Goal: Use online tool/utility: Utilize a website feature to perform a specific function

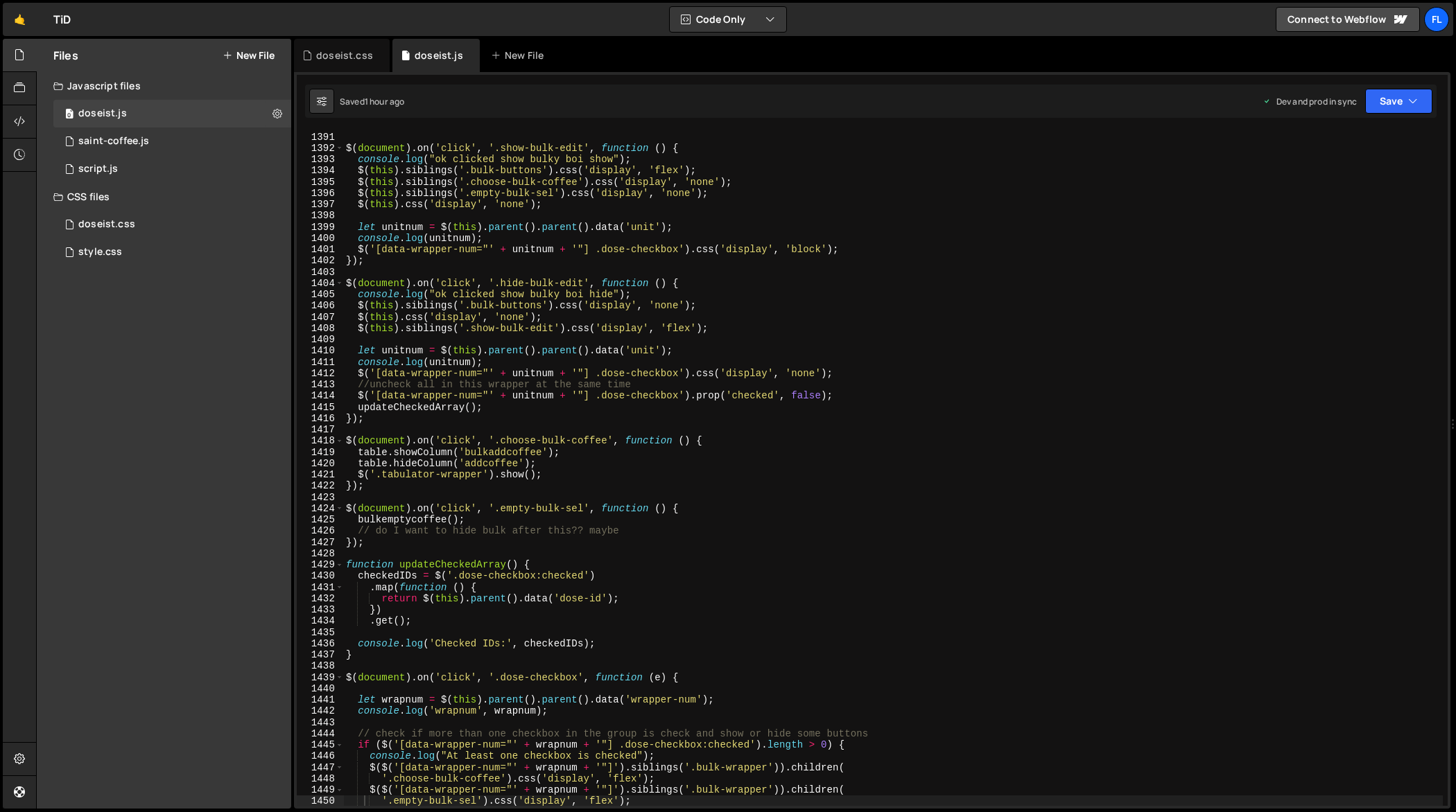
scroll to position [15835, 0]
click at [949, 331] on div "}) ; $ ( document ) . on ( 'click' , '.show-bulk-edit' , function ( ) { console…" at bounding box center [893, 469] width 1100 height 699
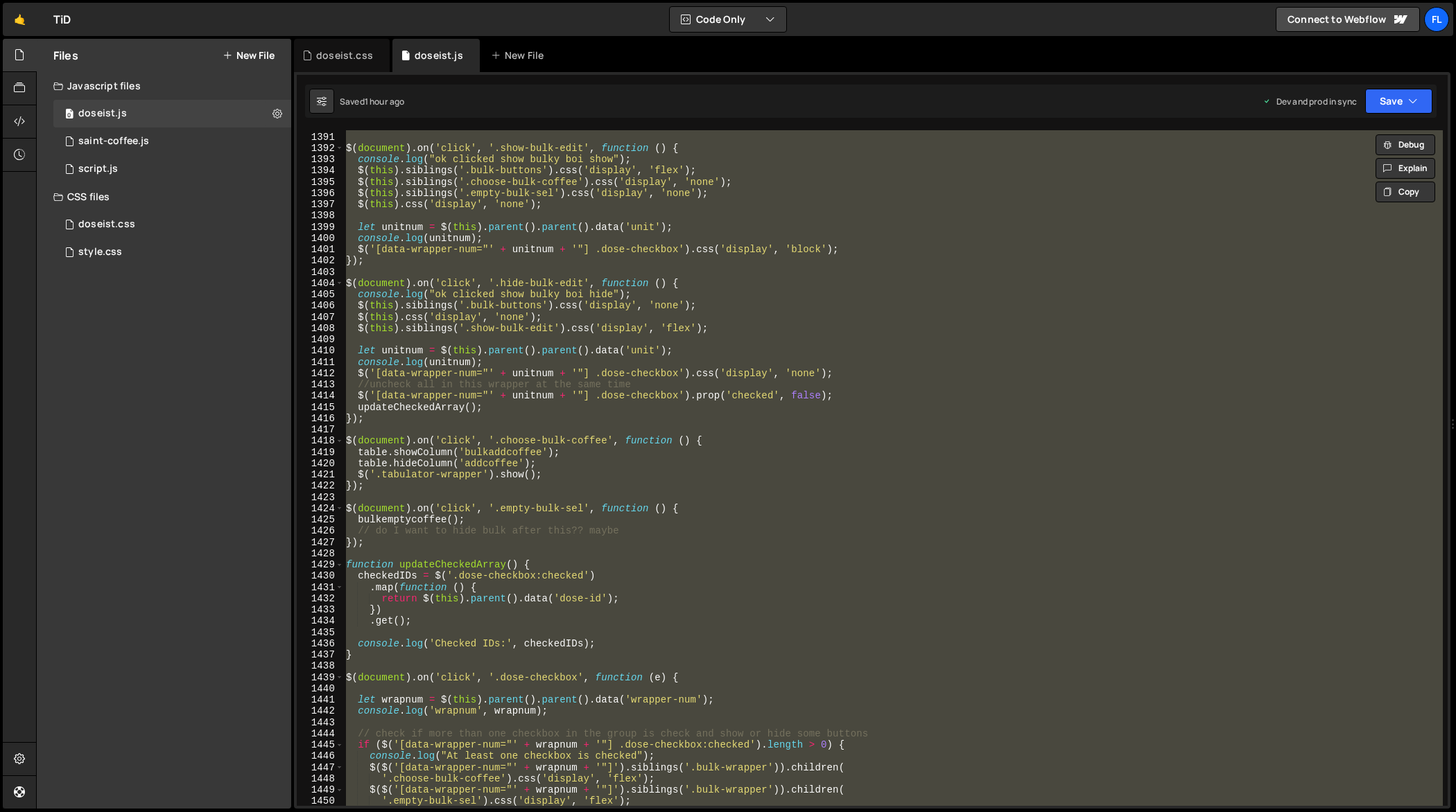
paste textarea
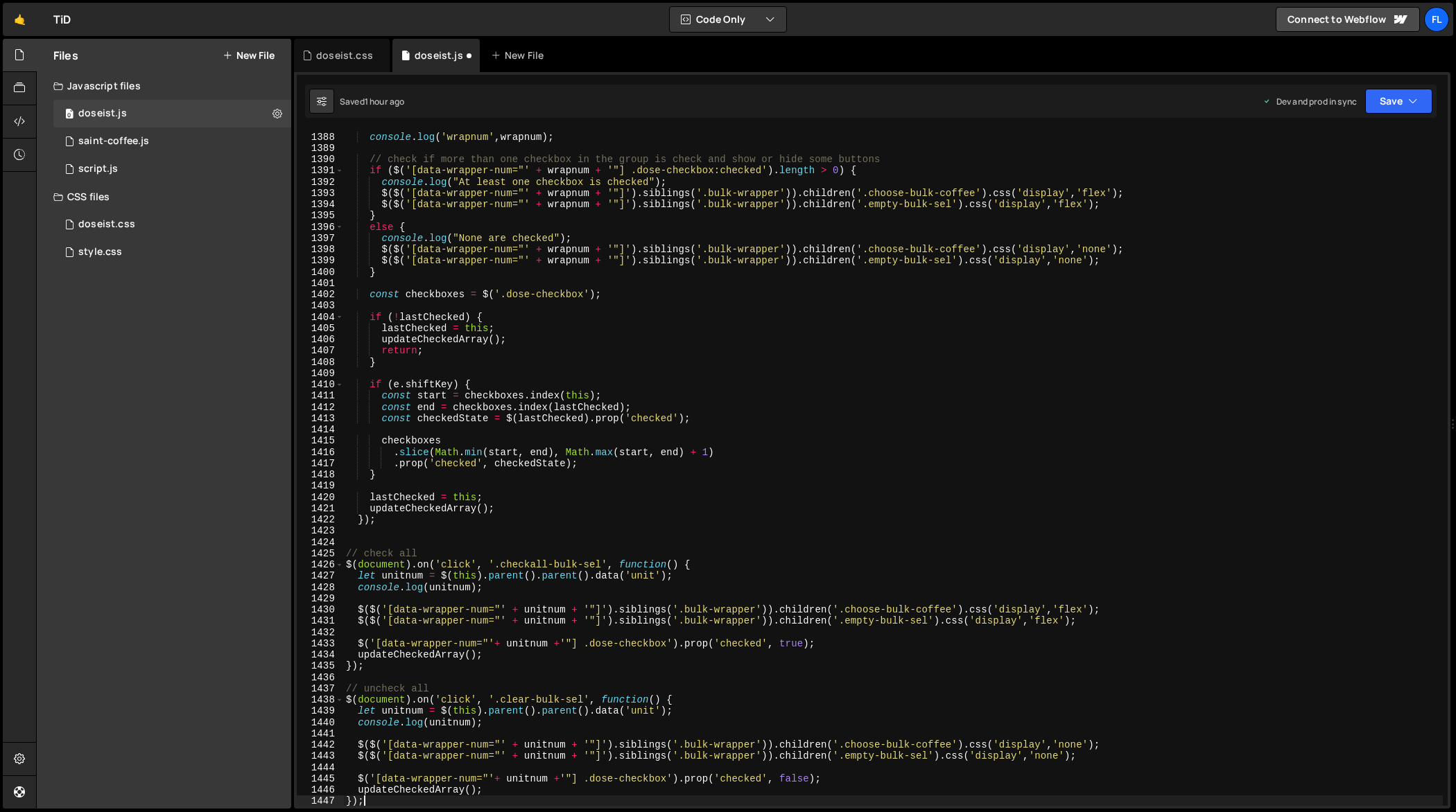
scroll to position [15925, 0]
type textarea "$($('[data-wrapper-num="' + wrapnum + '"]').siblings('.bulk-wrapper')).children("
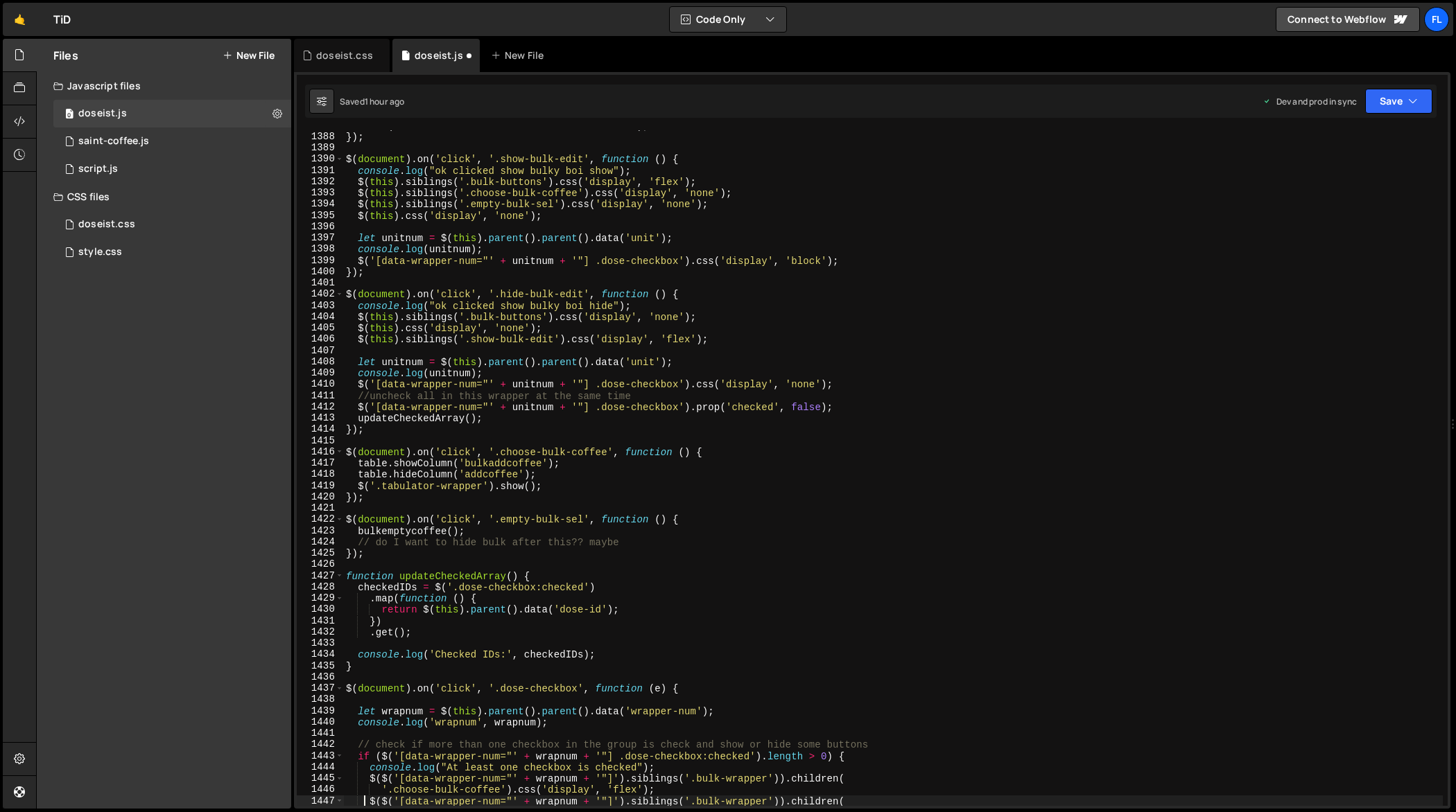
scroll to position [15801, 0]
click at [338, 66] on div "doseist.css" at bounding box center [342, 55] width 96 height 33
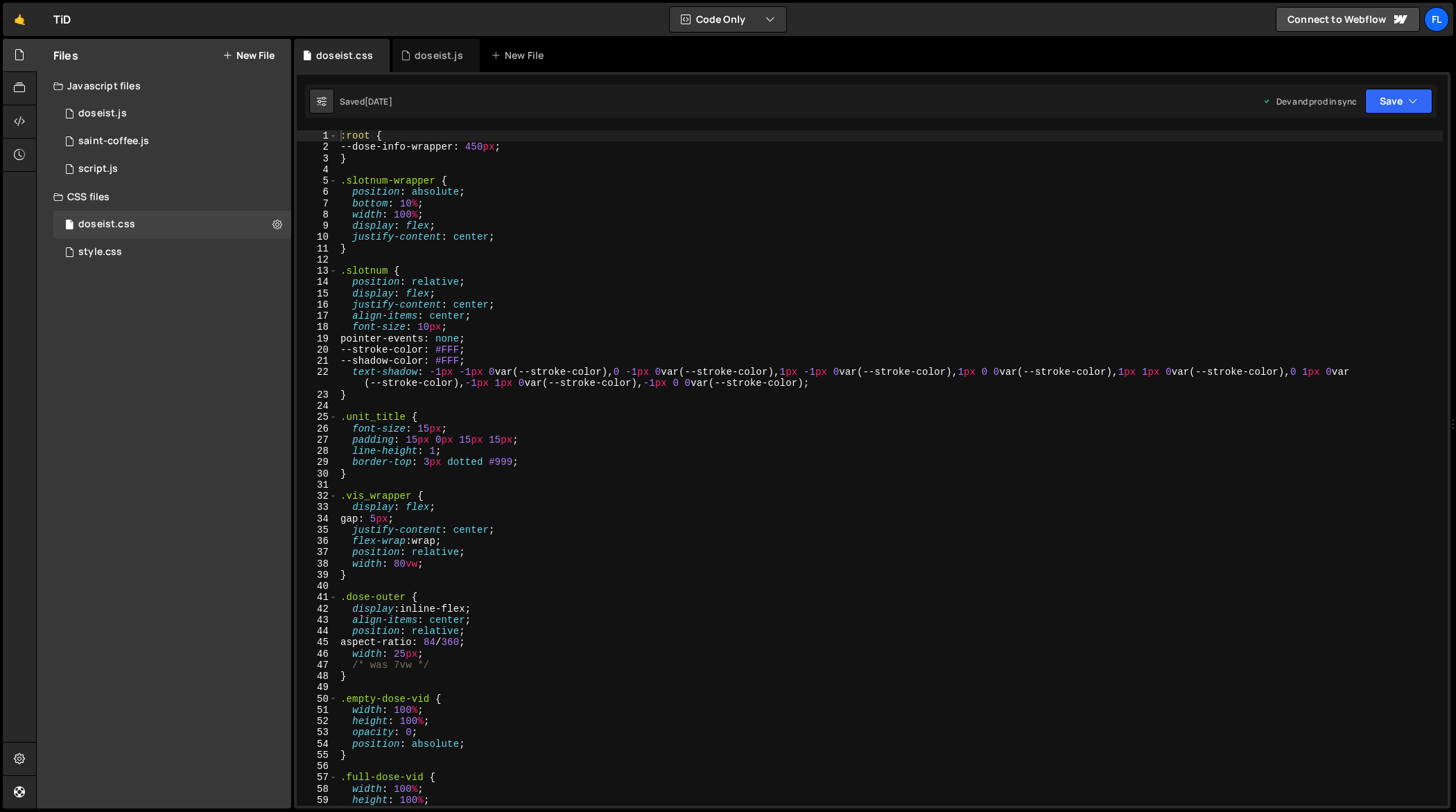
click at [572, 339] on div ":root { --dose-info-wrapper : 450 px ; } .slotnum-wrapper { position : absolute…" at bounding box center [891, 479] width 1106 height 699
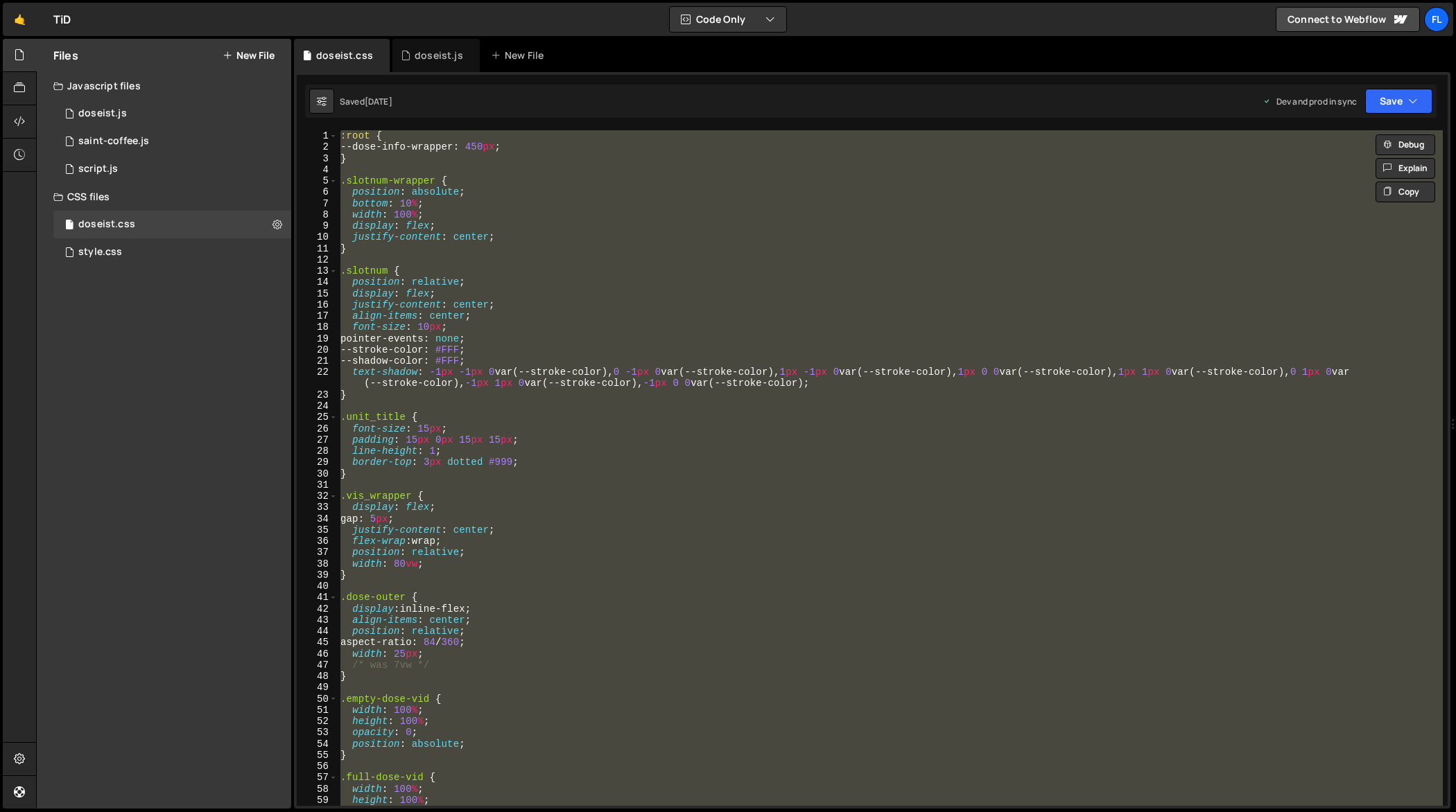
paste textarea
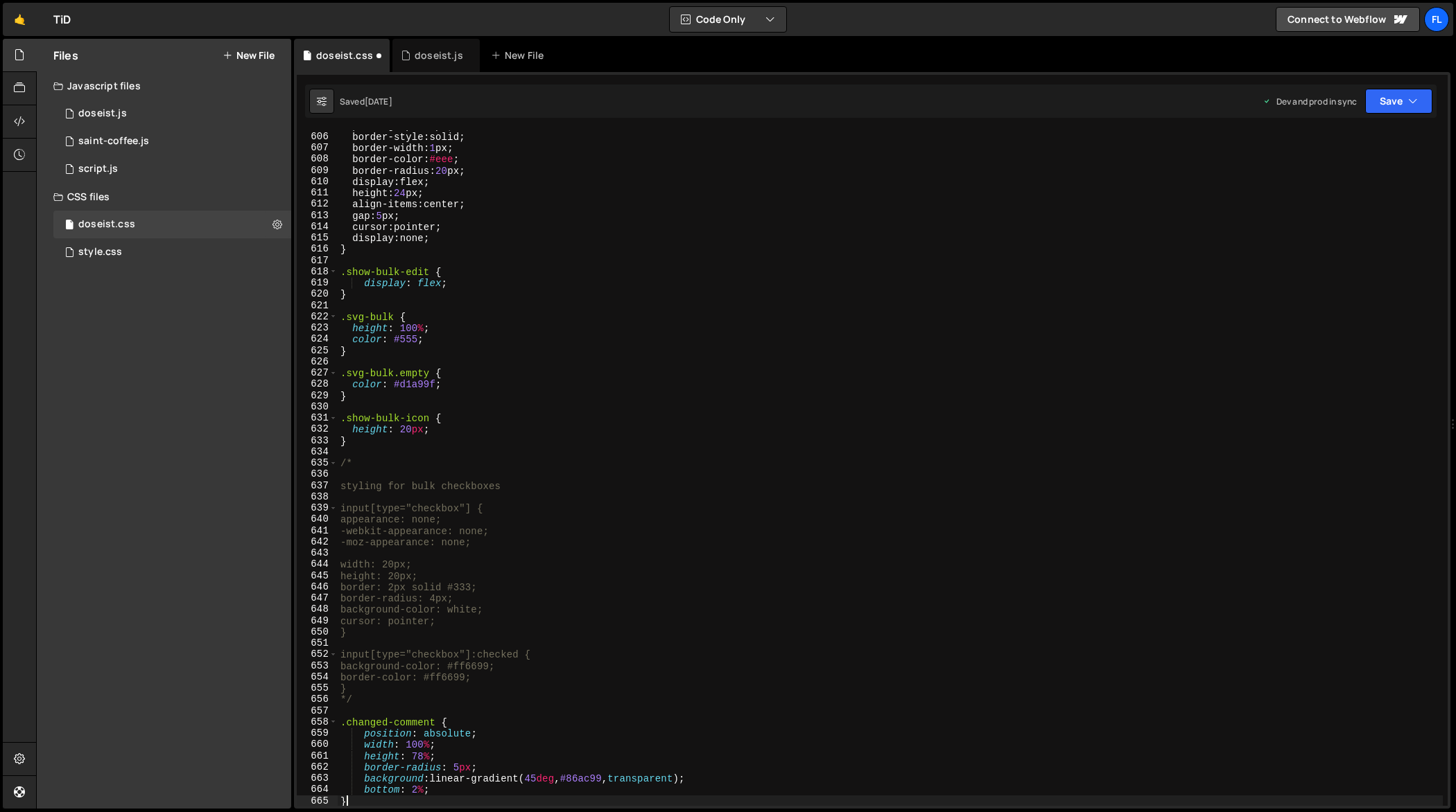
scroll to position [6836, 0]
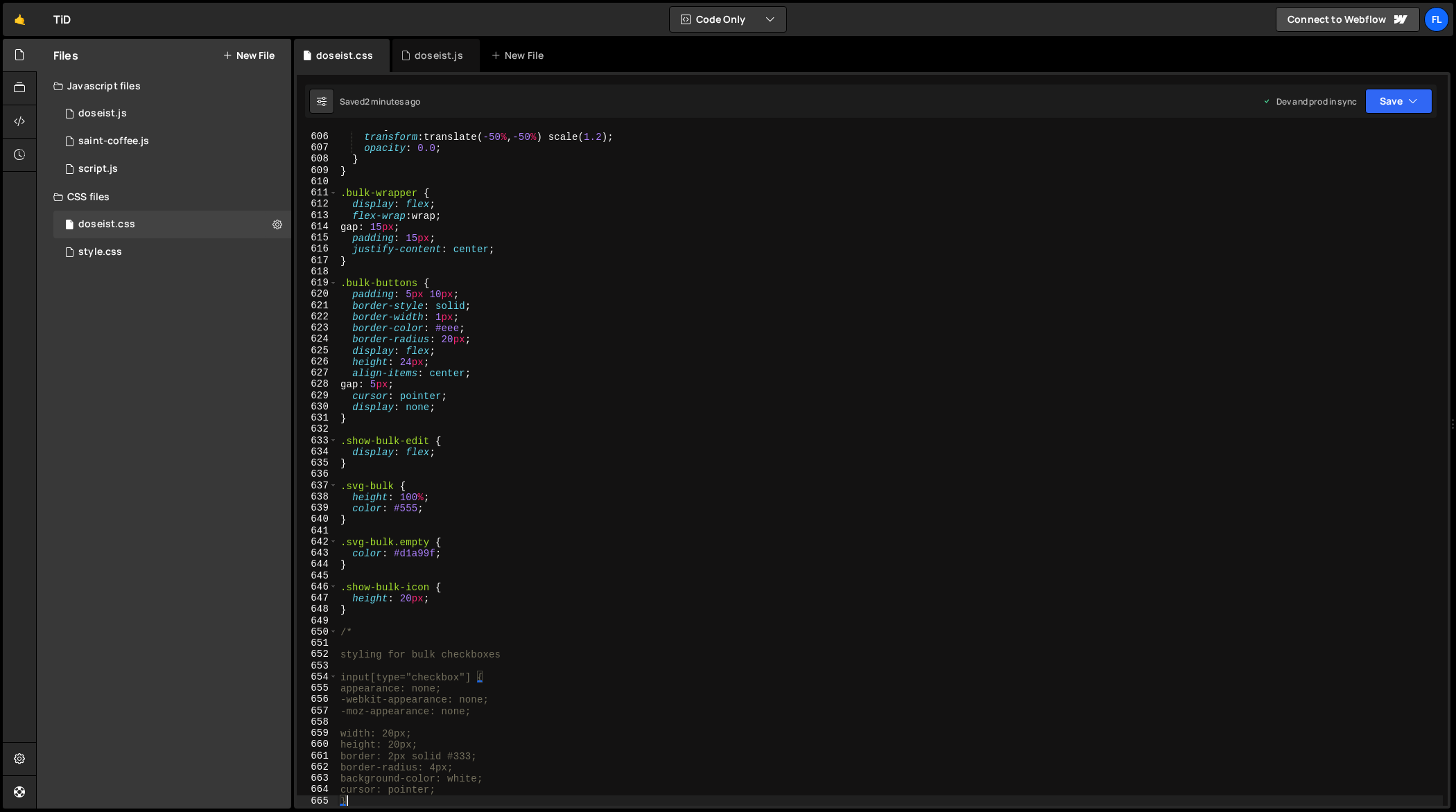
click at [989, 259] on div "100 % { transform : translate( -50 % , -50 % ) scale( 1.2 ) ; opacity : 0.0 ; }…" at bounding box center [891, 469] width 1106 height 699
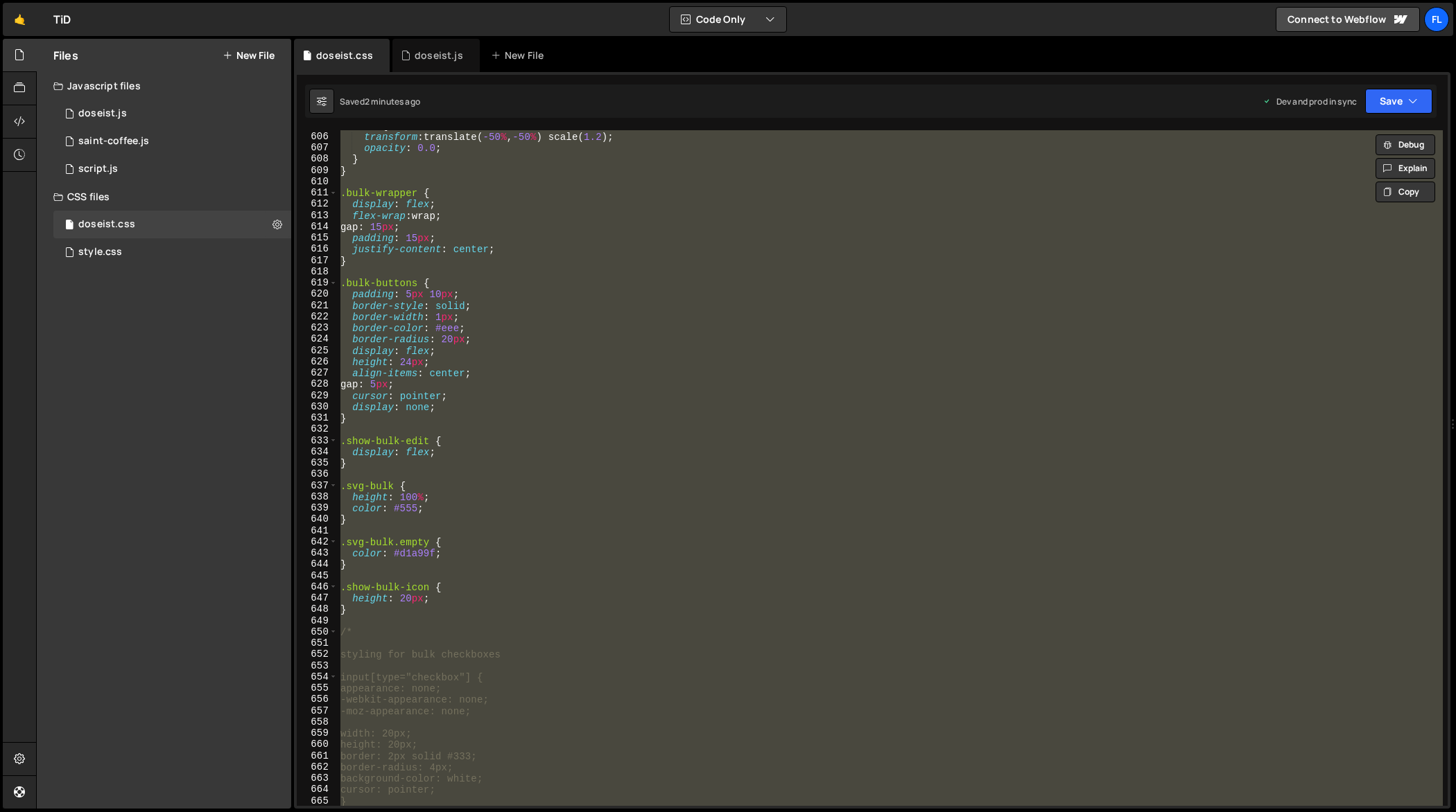
paste textarea
type textarea "}"
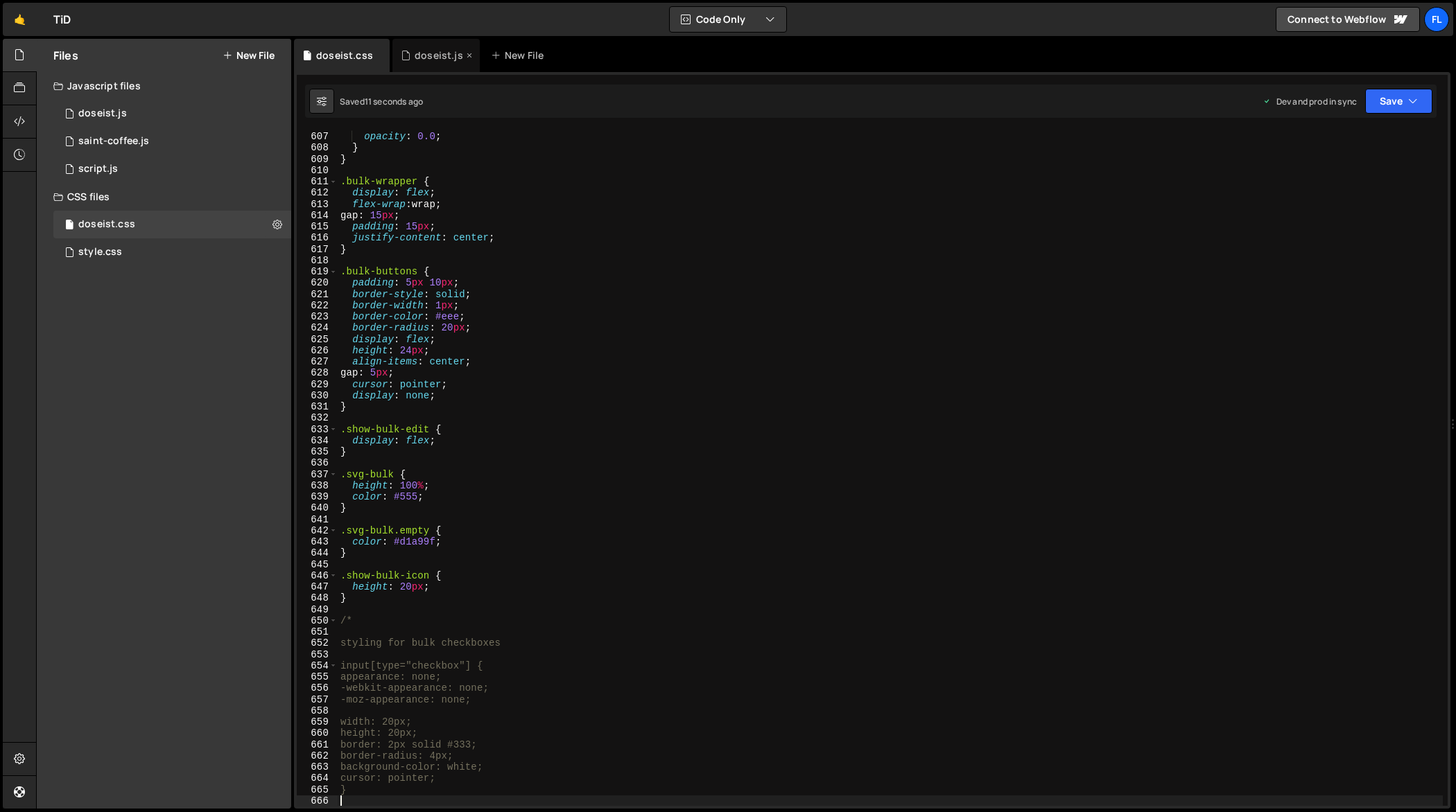
click at [416, 52] on div "doseist.js" at bounding box center [438, 56] width 49 height 14
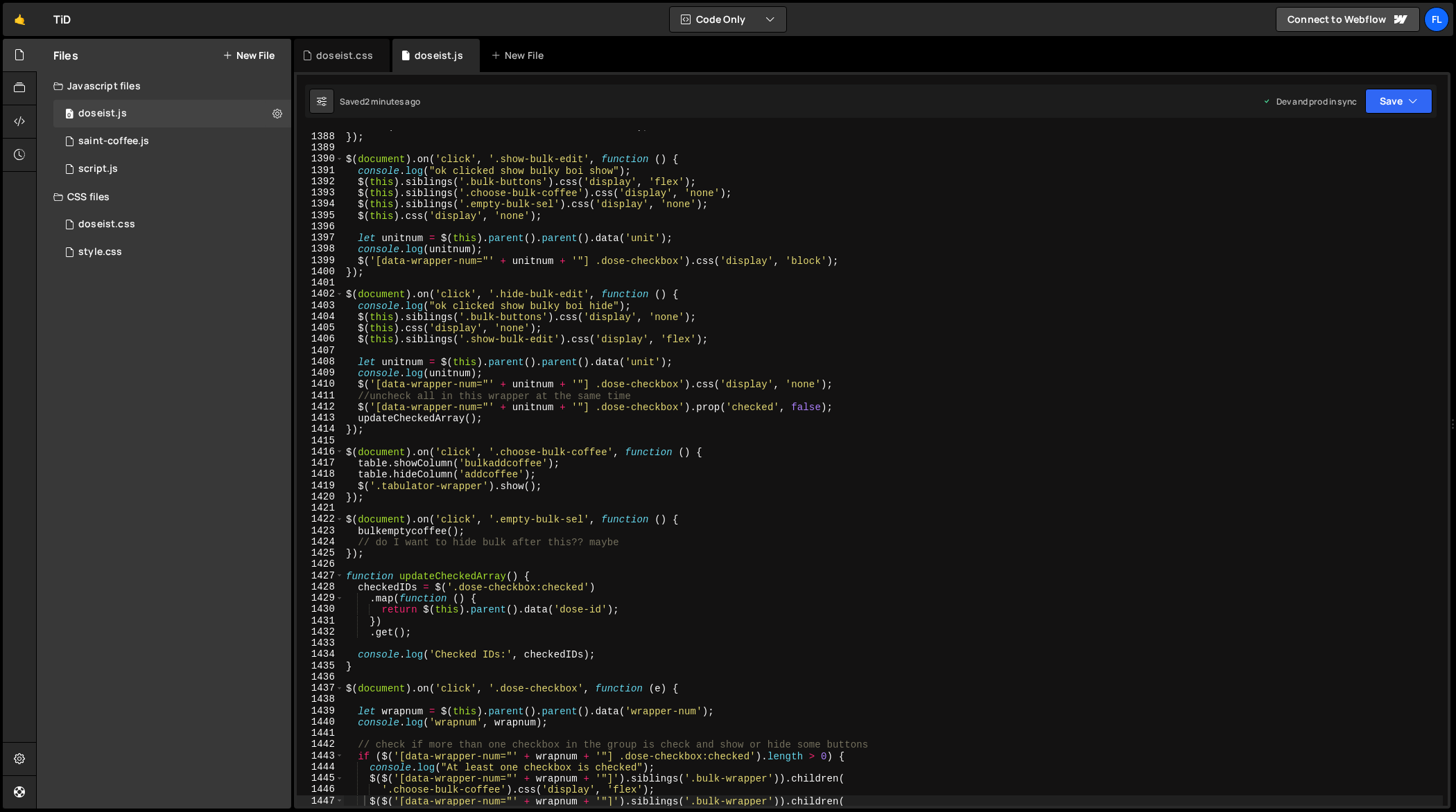
click at [635, 320] on div "alert ( '- SA1NT - \n PLACE TOP OF DOSE NEAR PHONE' ) ; }) ; $ ( document ) . o…" at bounding box center [893, 469] width 1100 height 699
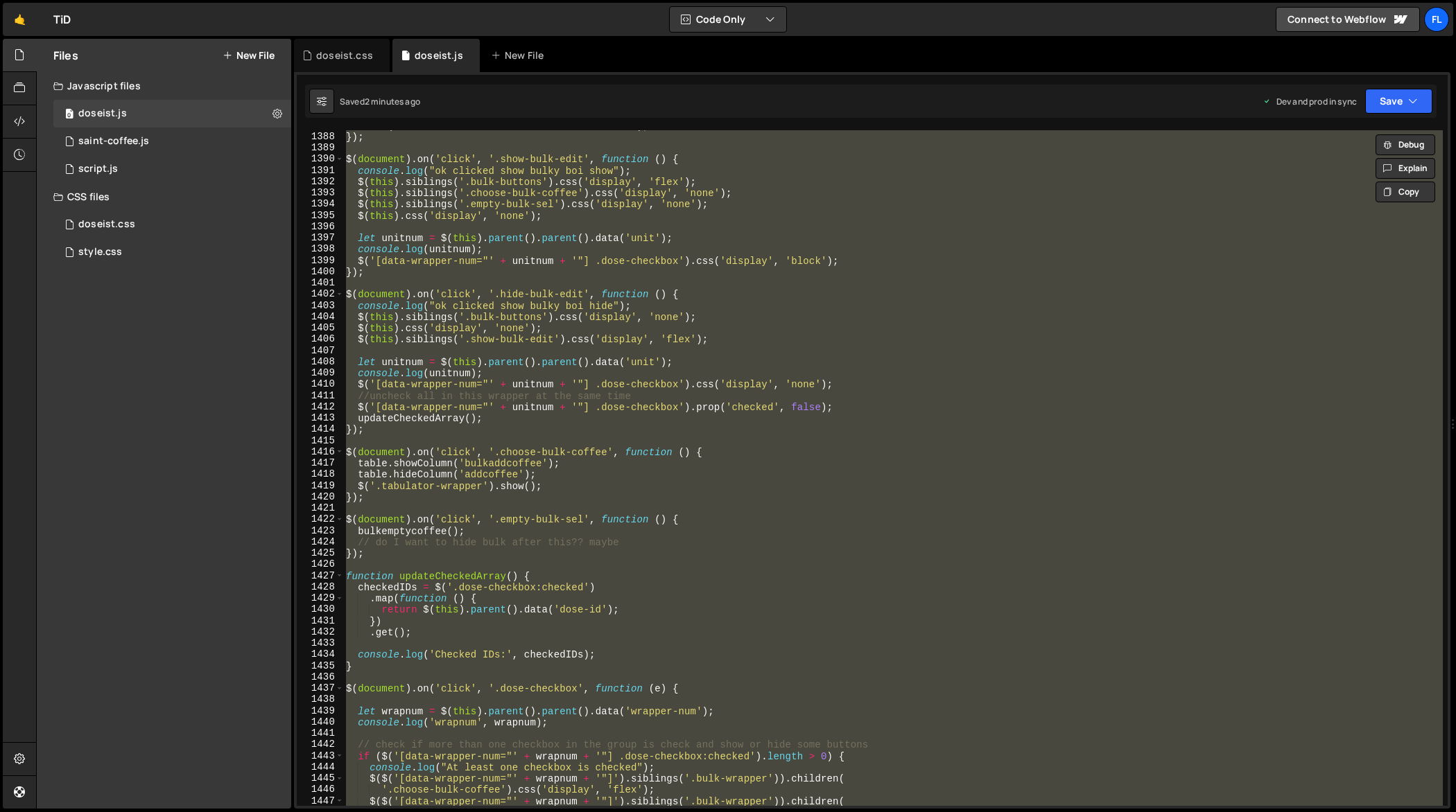
paste textarea
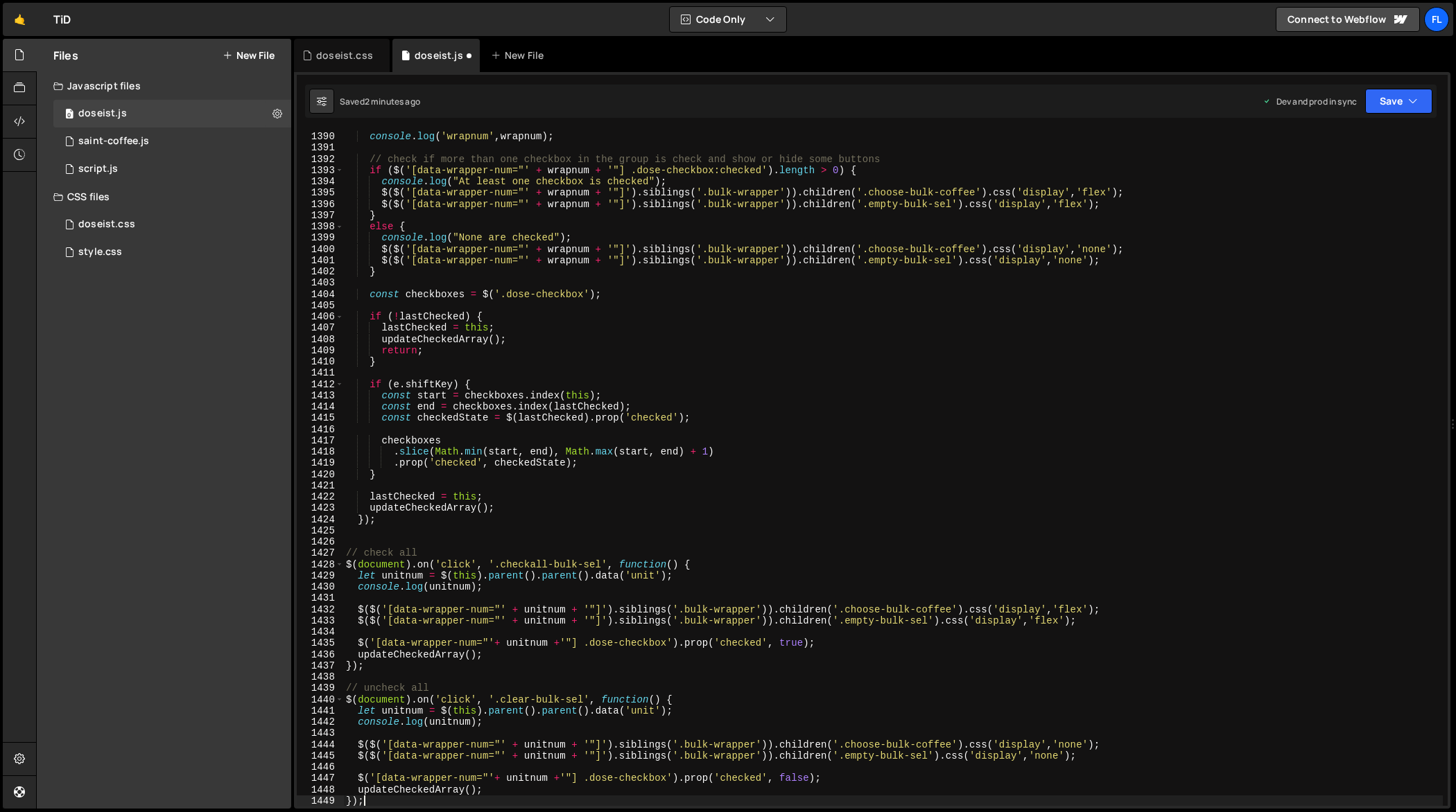
type textarea "$($('[data-wrapper-num="' + wrapnum + '"]').siblings('.bulk-wrapper')).children("
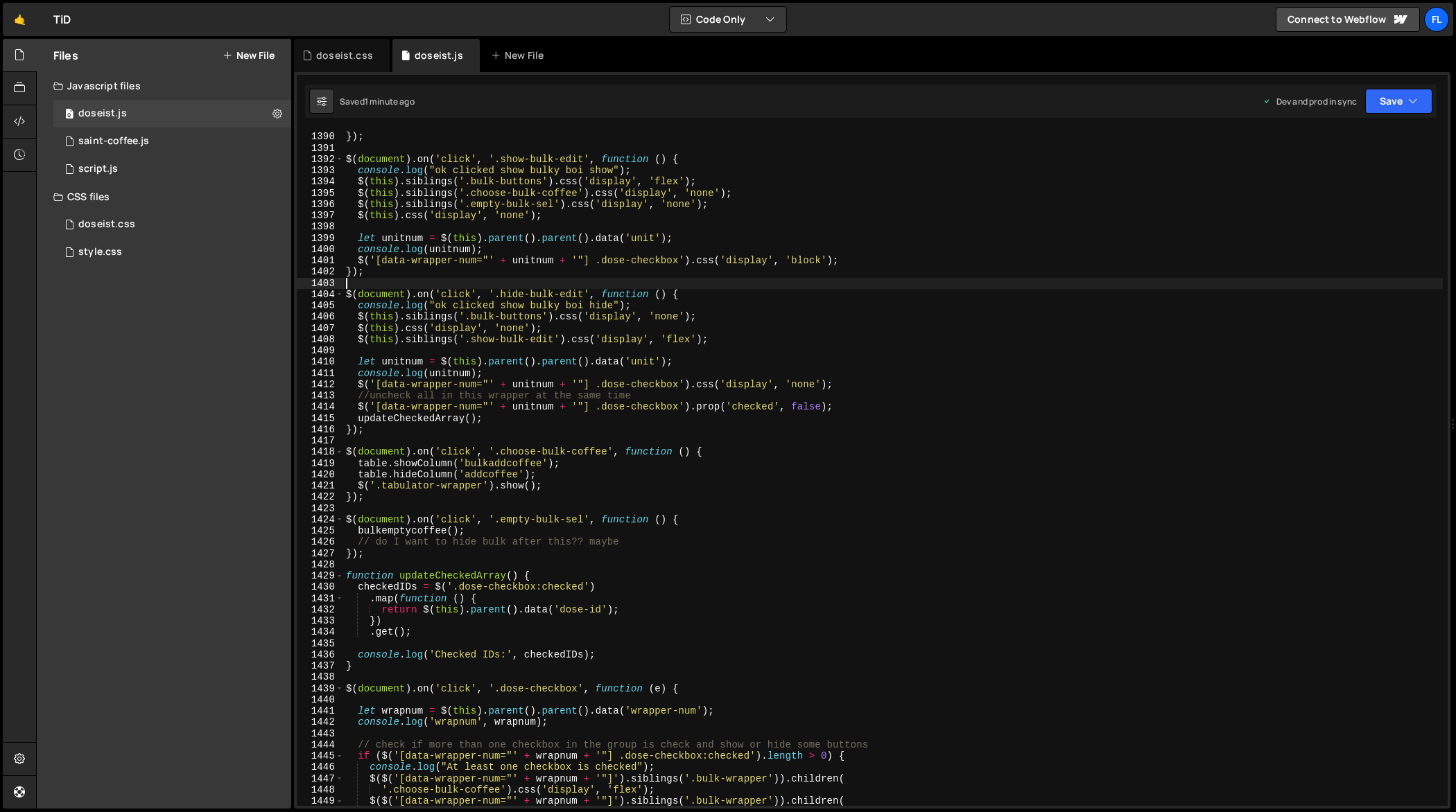
click at [957, 285] on div "alert ( '- SA1NT - \n PLACE TOP OF DOSE NEAR PHONE' ) ; }) ; $ ( document ) . o…" at bounding box center [893, 469] width 1100 height 699
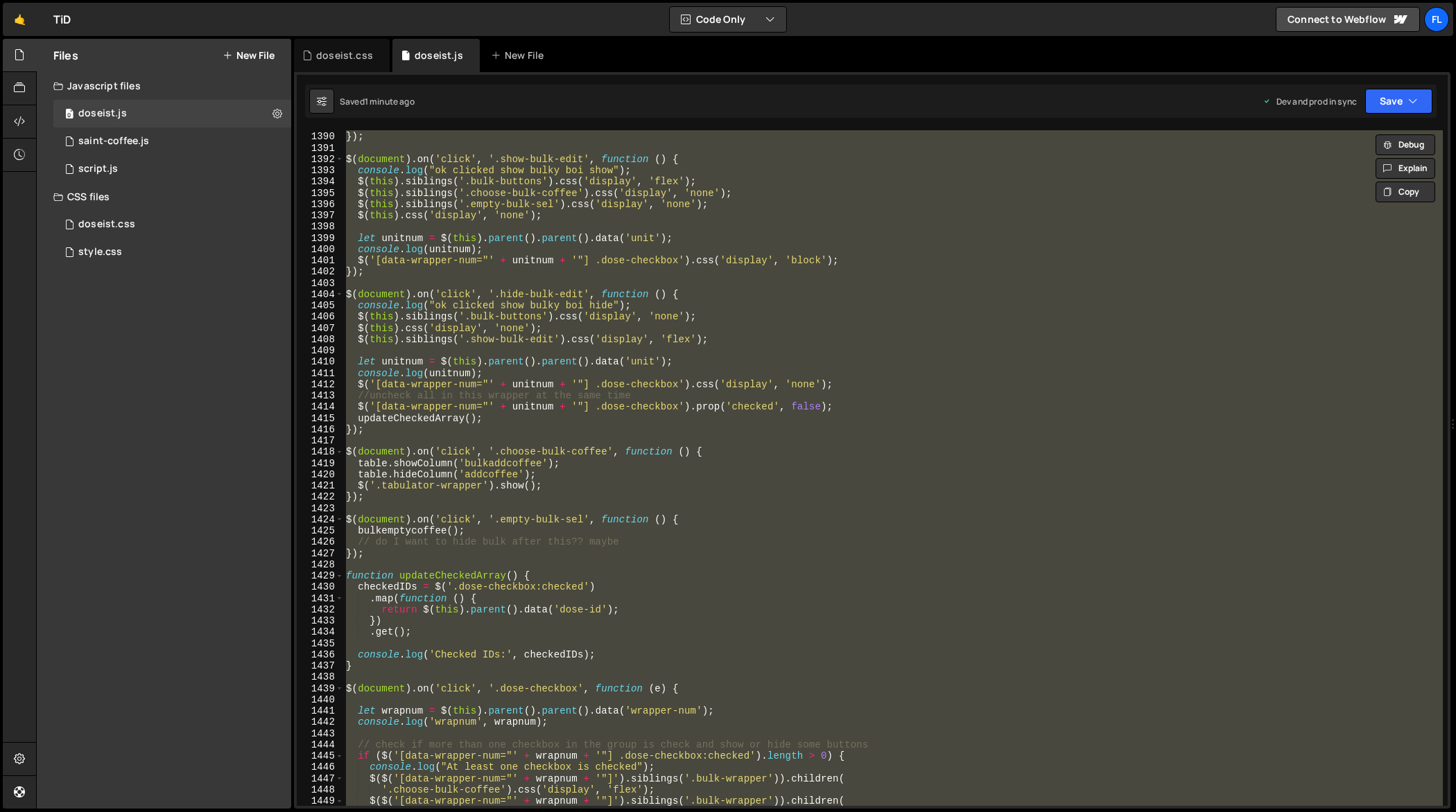
paste textarea
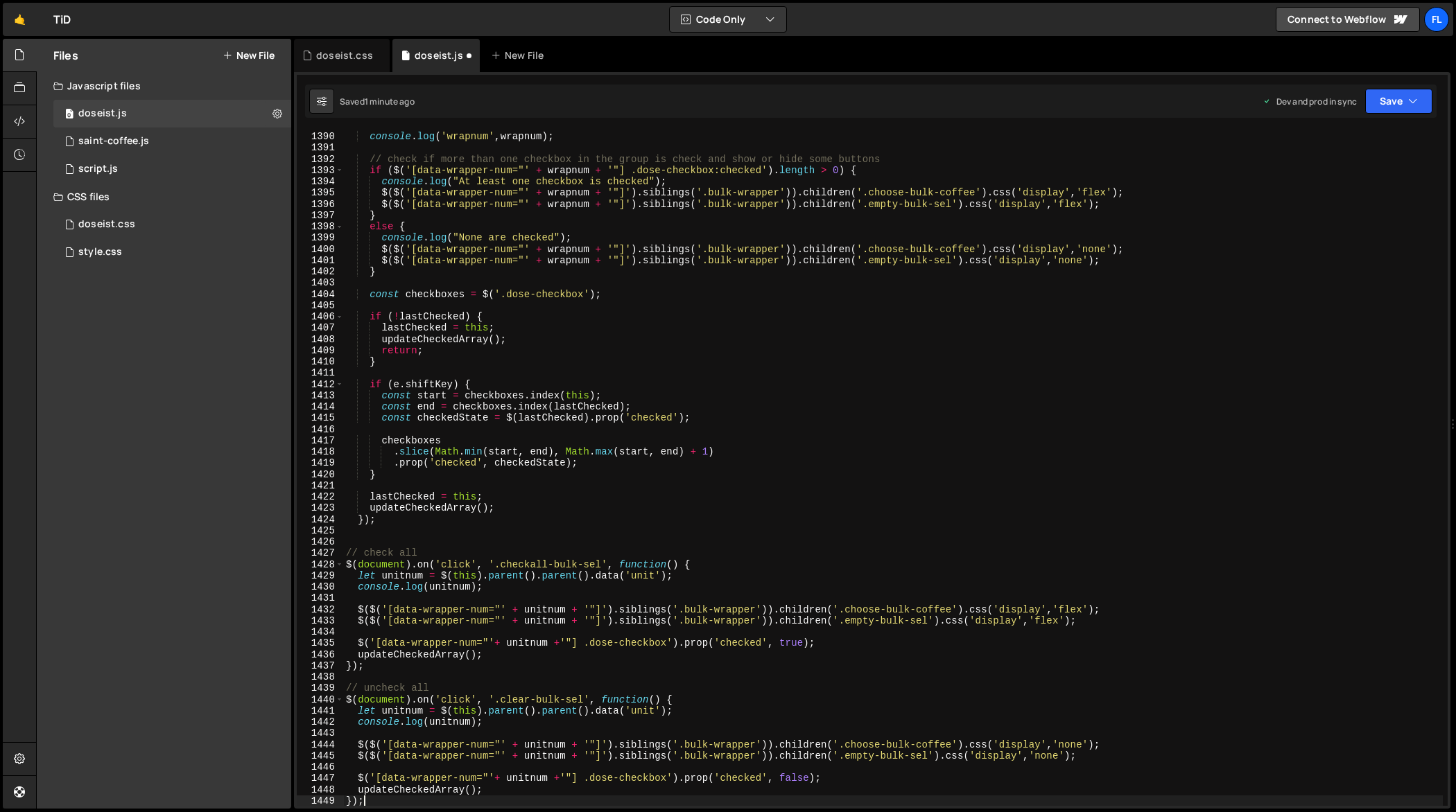
type textarea "$($('[data-wrapper-num="' + wrapnum + '"]').siblings('.bulk-wrapper')).children("
